Goal: Check status: Check status

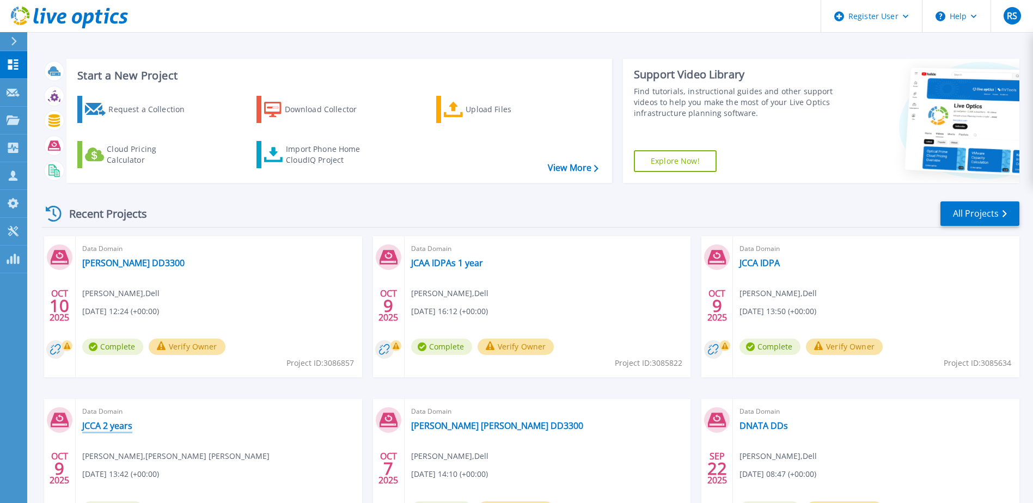
click at [113, 426] on link "JCCA 2 years" at bounding box center [107, 425] width 50 height 11
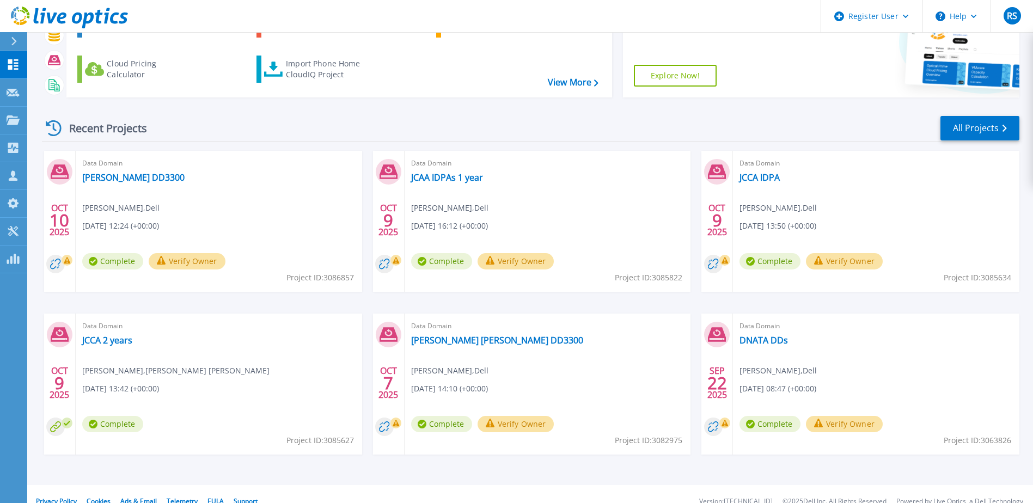
scroll to position [100, 0]
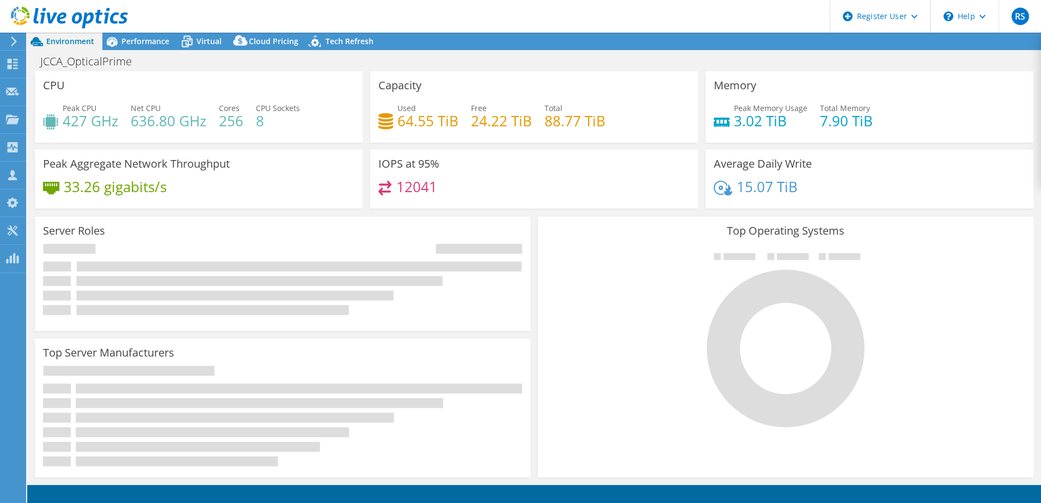
select select "USD"
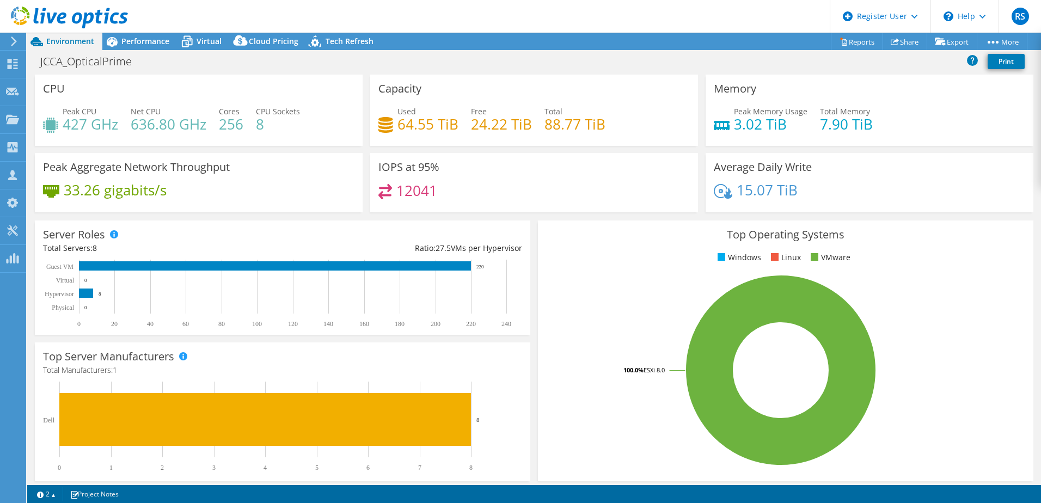
click at [126, 41] on span "Performance" at bounding box center [145, 41] width 48 height 10
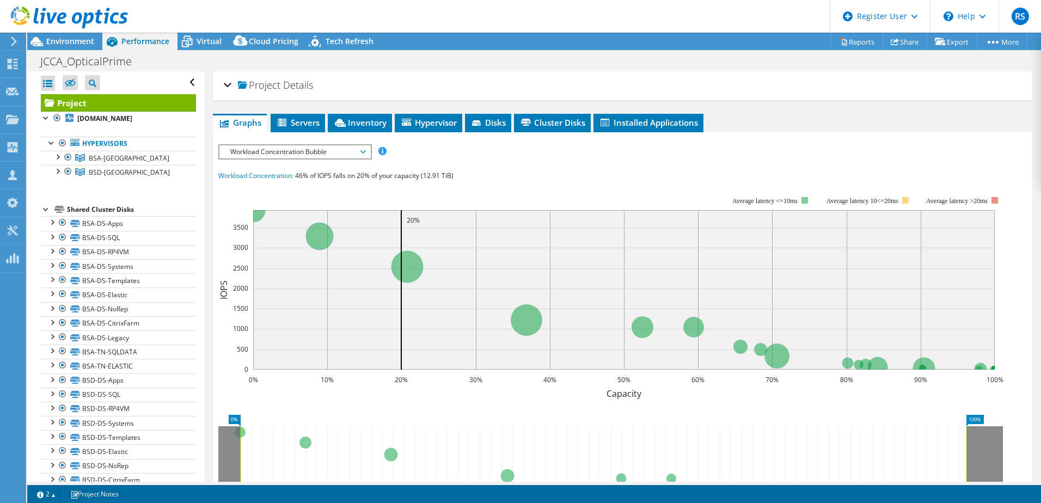
click at [56, 157] on div at bounding box center [57, 156] width 11 height 11
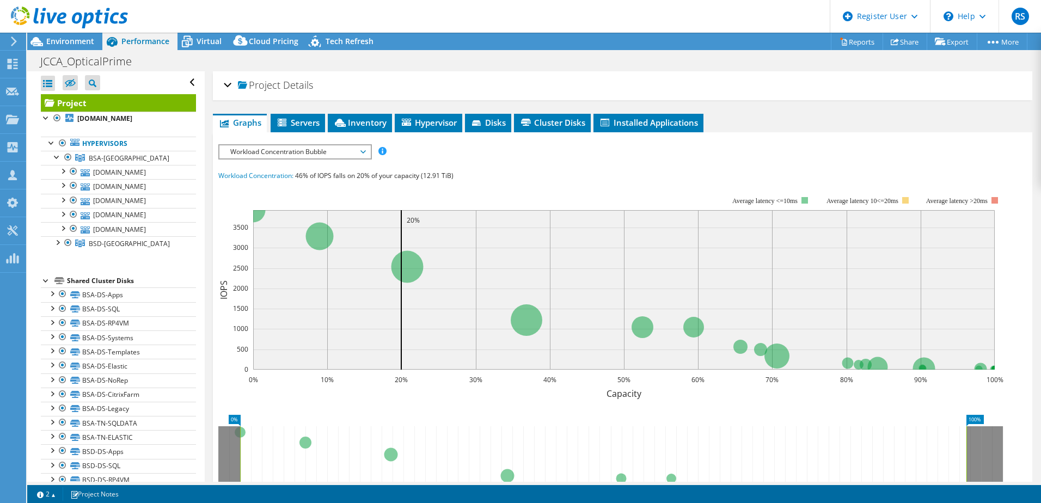
click at [56, 156] on div at bounding box center [57, 156] width 11 height 11
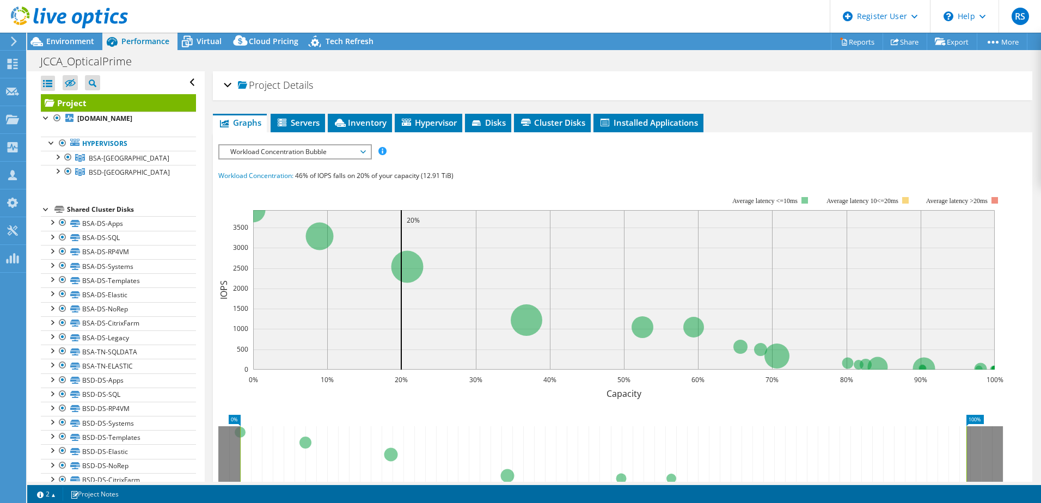
click at [56, 171] on div at bounding box center [57, 170] width 11 height 11
click at [55, 171] on div at bounding box center [57, 170] width 11 height 11
